Goal: Task Accomplishment & Management: Manage account settings

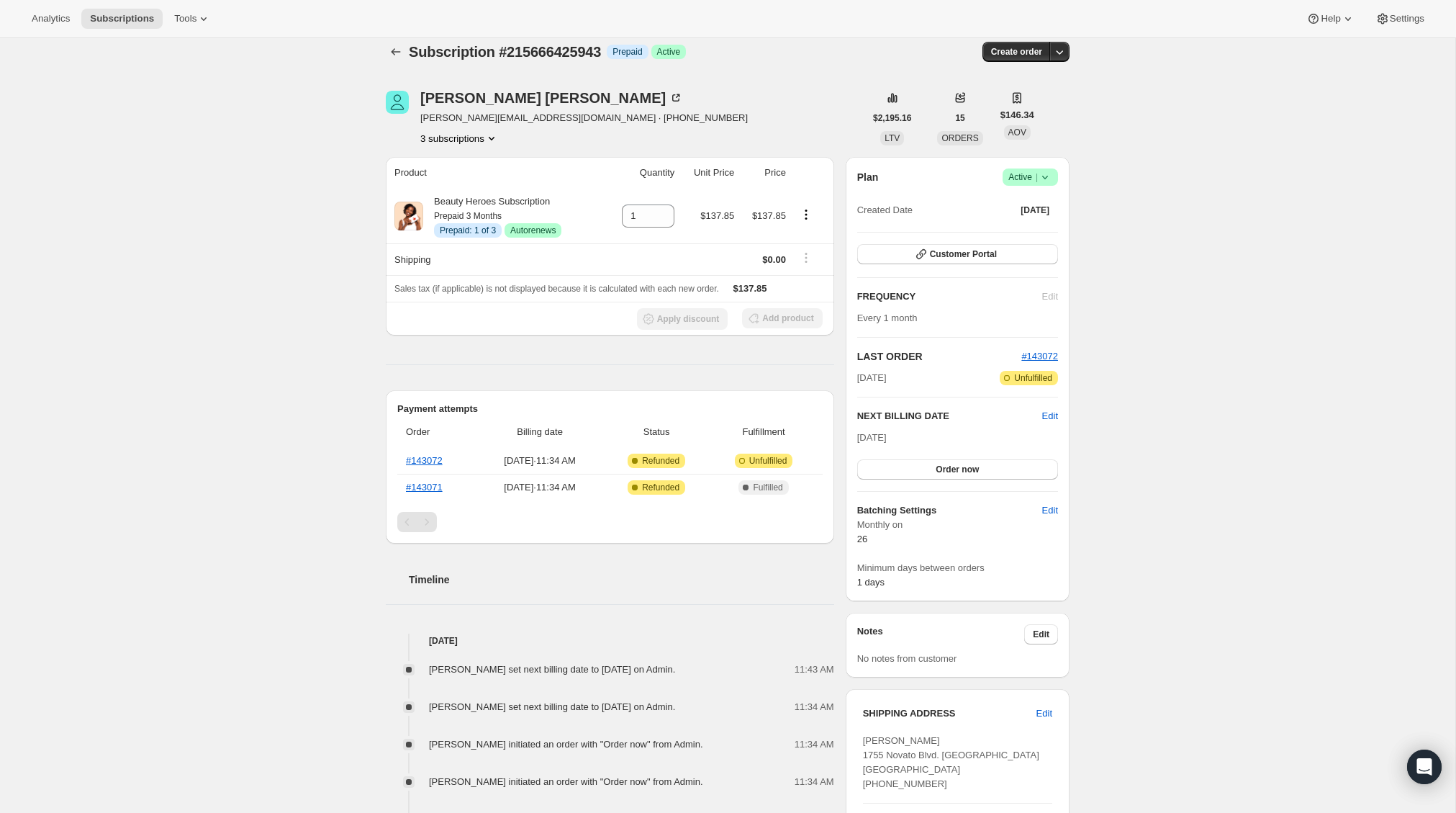
scroll to position [15, 0]
click at [430, 460] on link "#143072" at bounding box center [425, 460] width 37 height 11
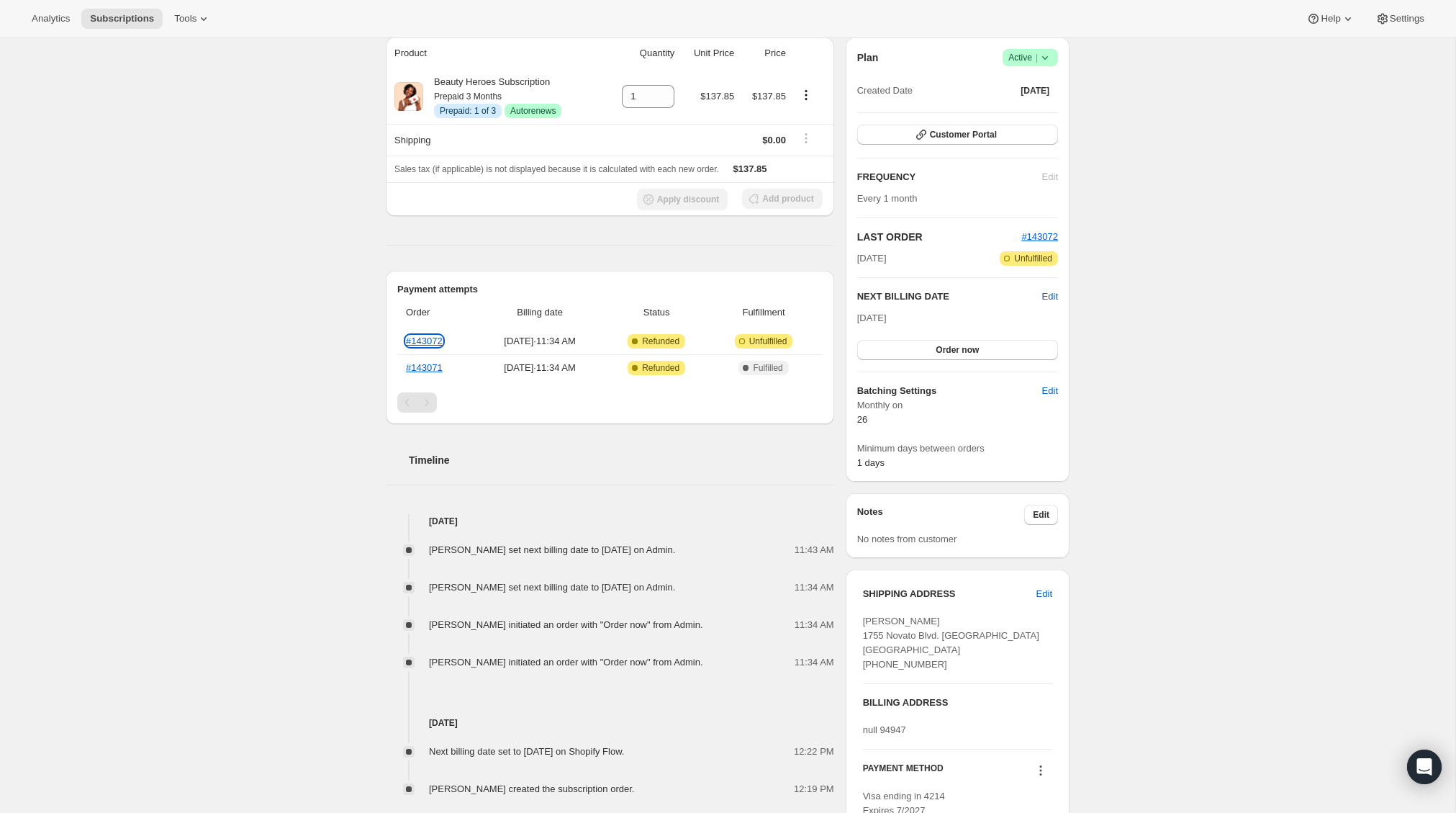
scroll to position [0, 0]
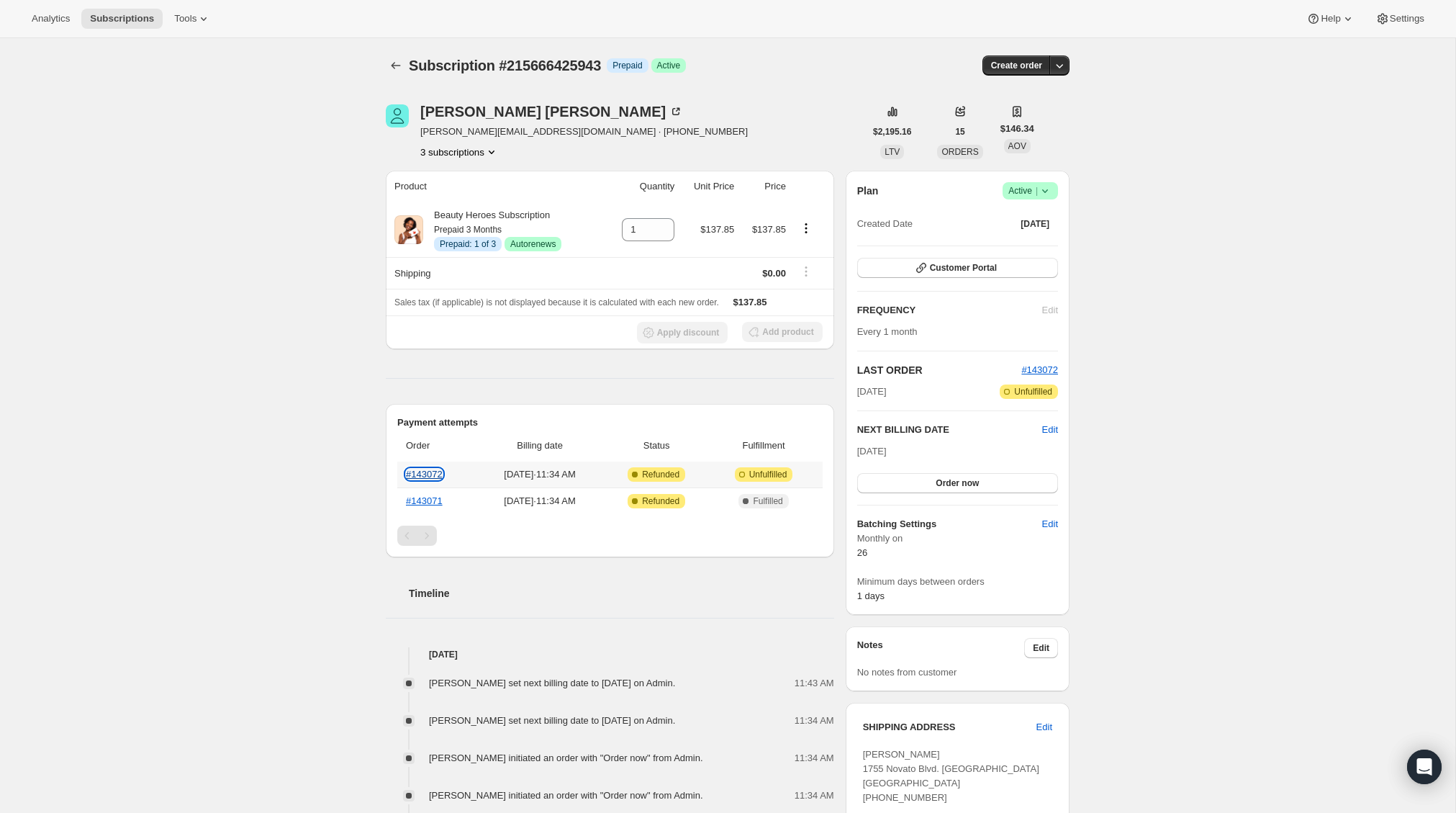
click at [437, 474] on link "#143072" at bounding box center [425, 475] width 37 height 11
click at [1050, 190] on icon at bounding box center [1046, 191] width 15 height 15
click at [1036, 245] on span "Cancel subscription" at bounding box center [1026, 244] width 81 height 11
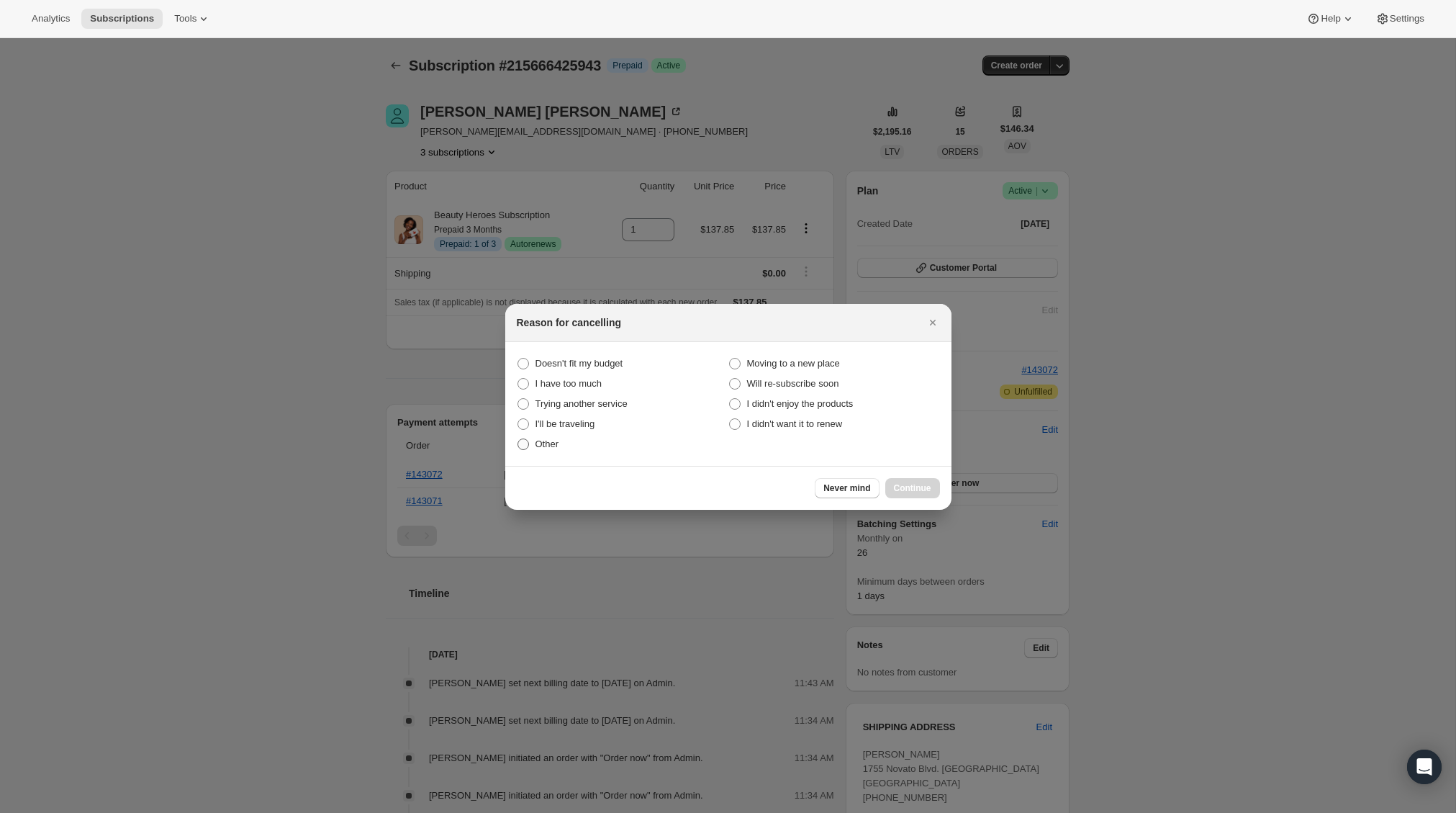
click at [551, 443] on span "Other" at bounding box center [547, 444] width 24 height 11
click at [518, 440] on input "Other" at bounding box center [518, 439] width 1 height 1
radio input "true"
click at [913, 489] on span "Continue" at bounding box center [912, 488] width 38 height 11
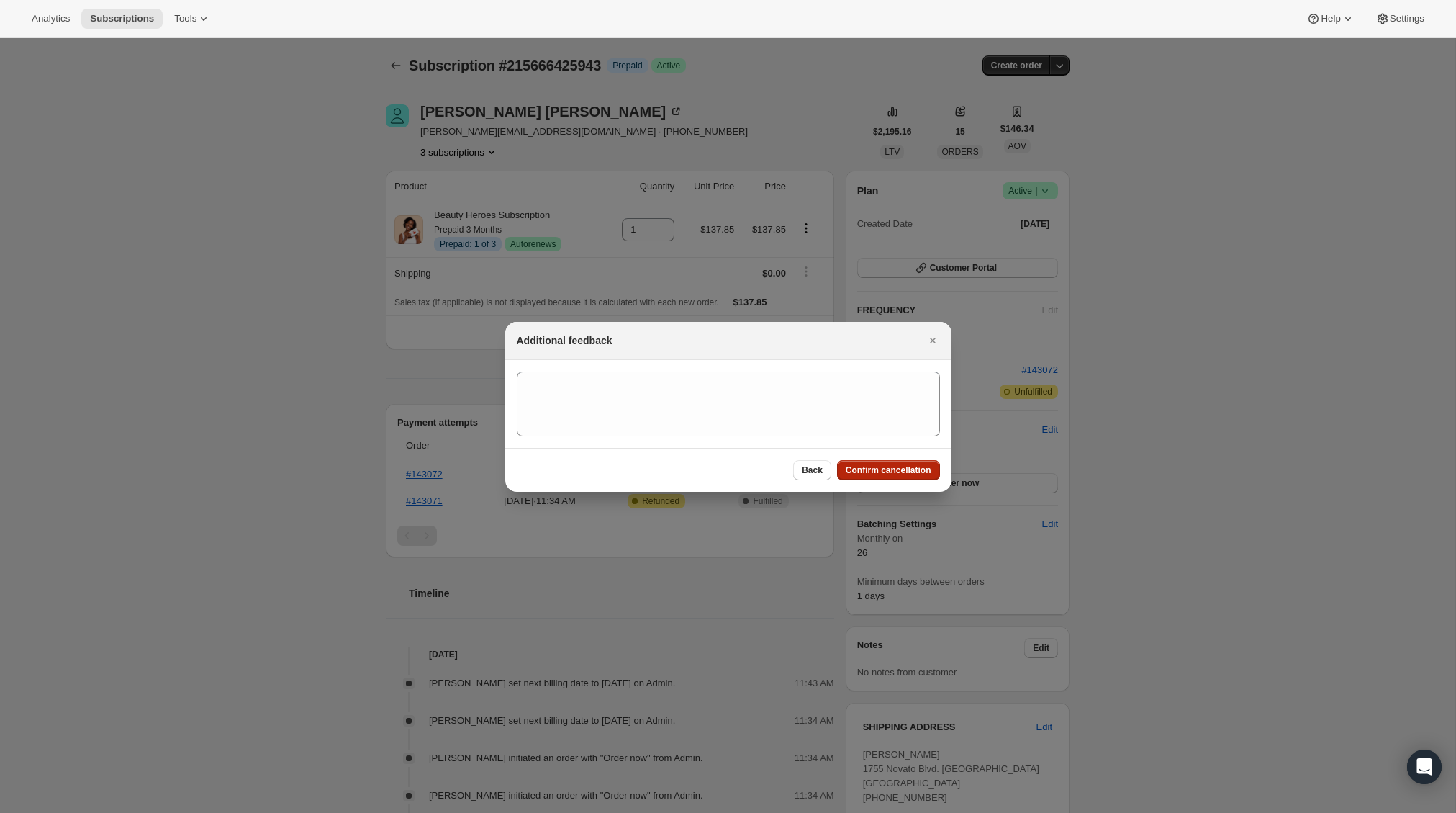
click at [867, 471] on span "Confirm cancellation" at bounding box center [888, 470] width 86 height 11
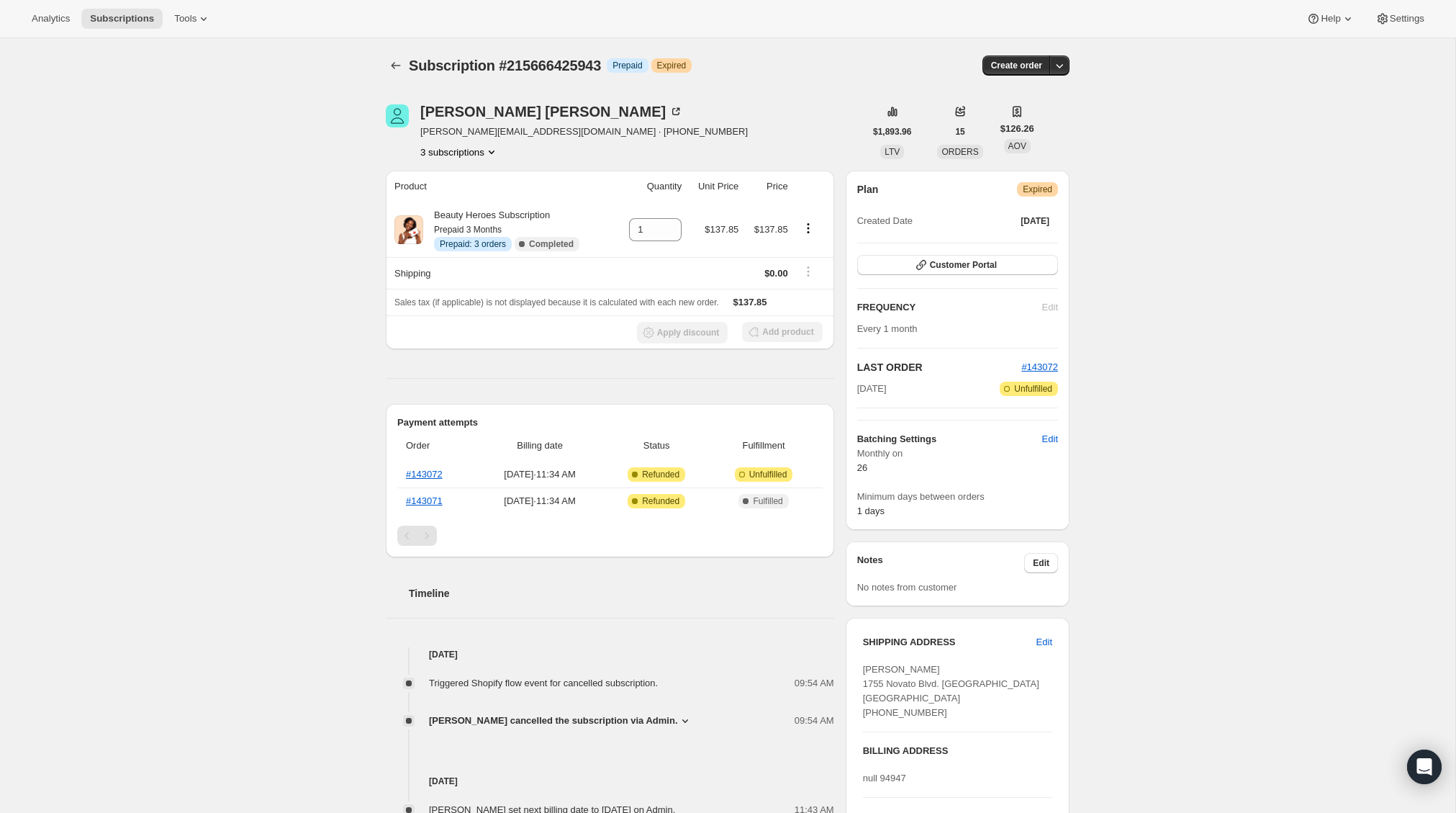
click at [454, 160] on div "[PERSON_NAME] [EMAIL_ADDRESS][DOMAIN_NAME] · [PHONE_NUMBER] 3 subscriptions $1,…" at bounding box center [722, 569] width 696 height 975
click at [456, 156] on button "3 subscriptions" at bounding box center [459, 152] width 78 height 15
